Goal: Use online tool/utility: Use online tool/utility

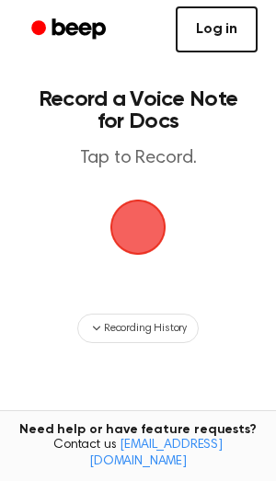
click at [214, 31] on link "Log in" at bounding box center [217, 29] width 82 height 46
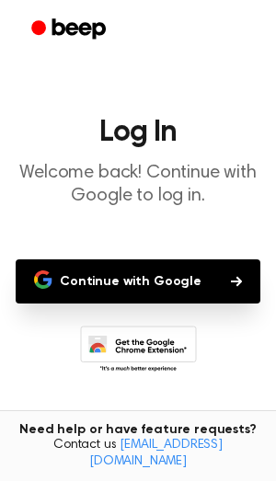
click at [145, 276] on button "Continue with Google" at bounding box center [138, 282] width 245 height 44
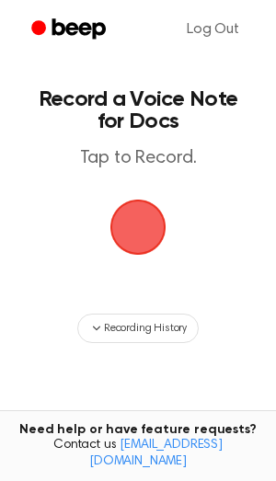
click at [144, 231] on span "button" at bounding box center [138, 227] width 63 height 63
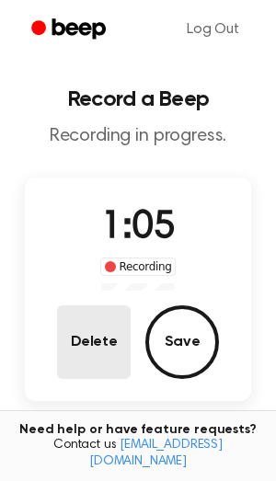
click at [98, 354] on button "Delete" at bounding box center [94, 343] width 74 height 74
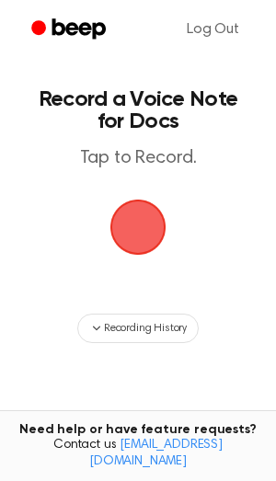
click at [142, 217] on span "button" at bounding box center [137, 227] width 77 height 77
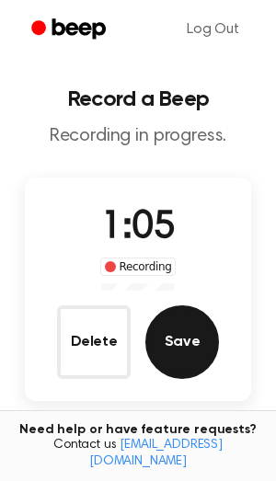
click at [175, 320] on button "Save" at bounding box center [182, 343] width 74 height 74
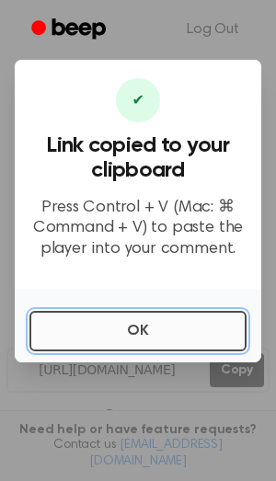
click at [84, 336] on button "OK" at bounding box center [137, 331] width 217 height 40
